Goal: Information Seeking & Learning: Find specific fact

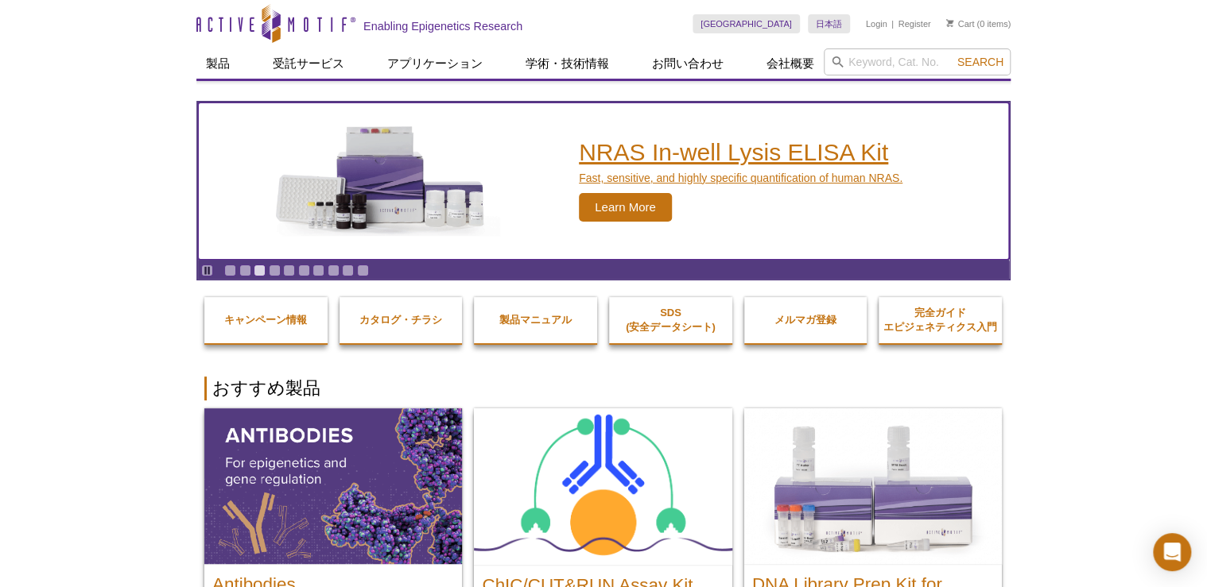
drag, startPoint x: 528, startPoint y: 165, endPoint x: 513, endPoint y: 128, distance: 40.3
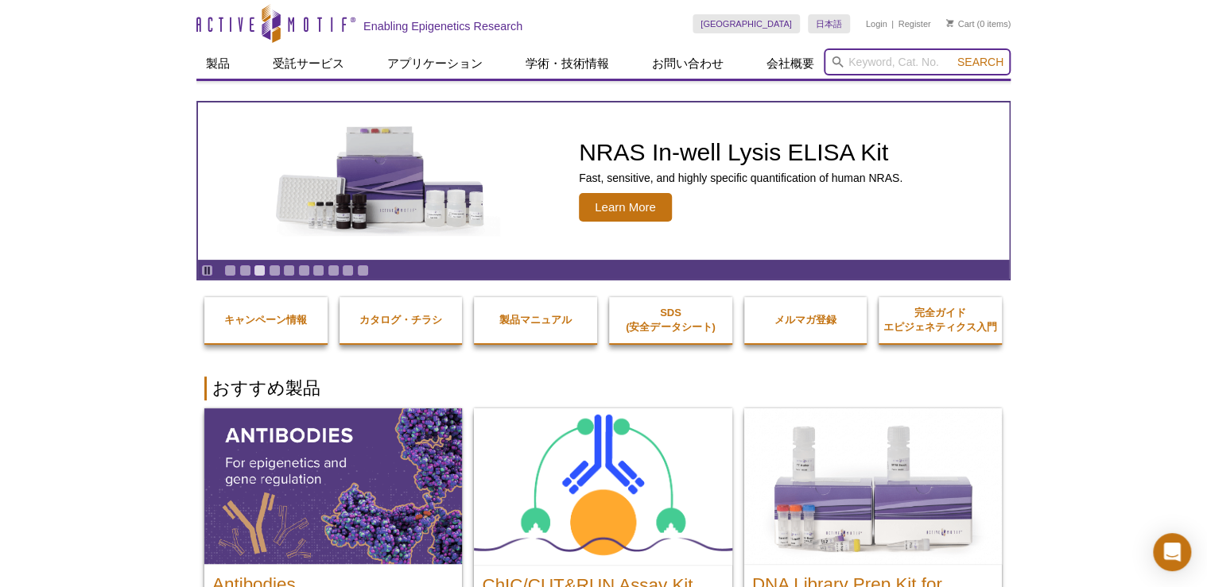
click at [865, 63] on input "search" at bounding box center [916, 61] width 187 height 27
type input "8"
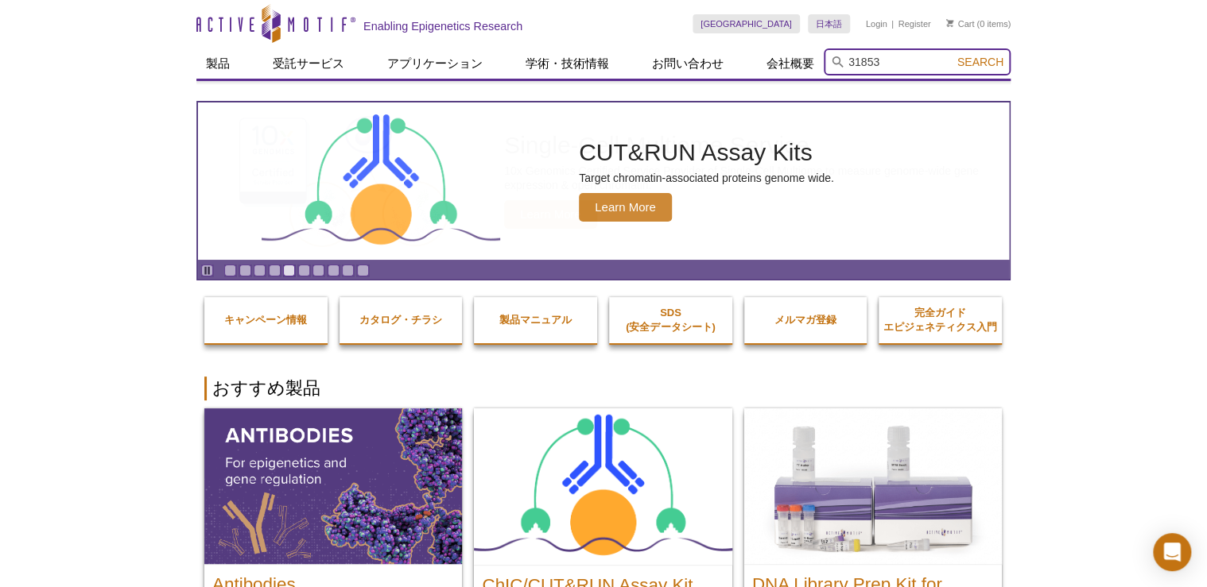
type input "31853"
click at [952, 55] on button "Search" at bounding box center [980, 62] width 56 height 14
